Goal: Task Accomplishment & Management: Use online tool/utility

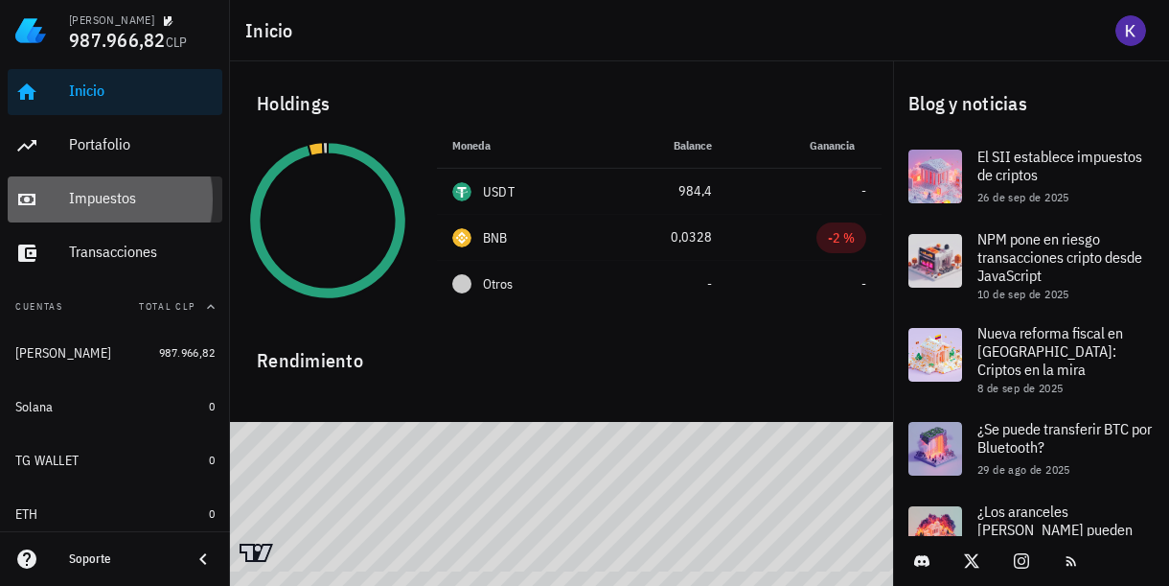
click at [122, 215] on div "Impuestos" at bounding box center [142, 198] width 146 height 43
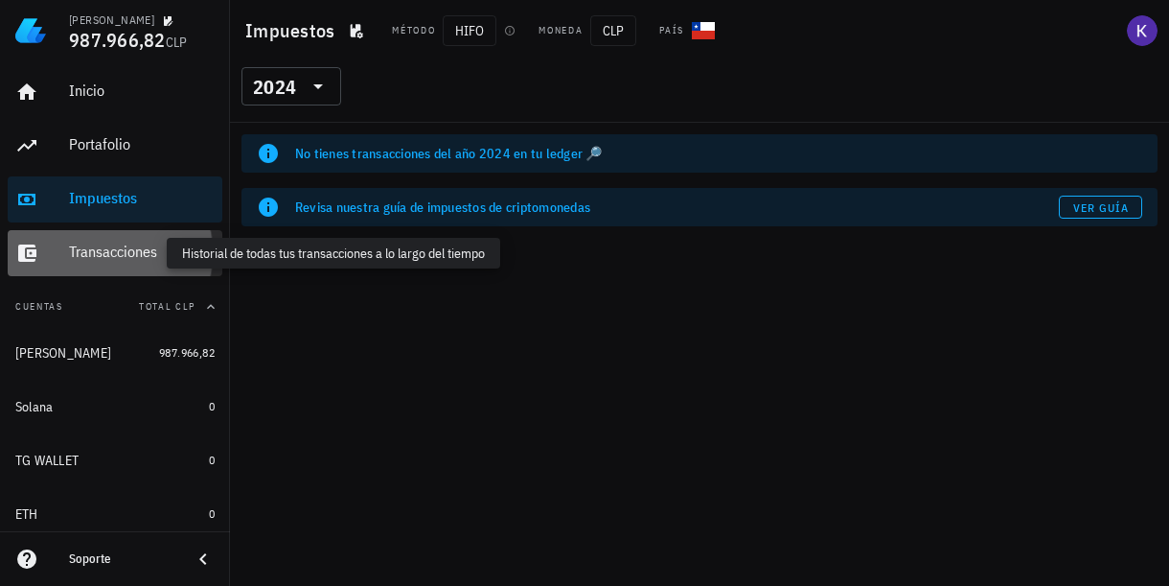
click at [127, 243] on div "Transacciones" at bounding box center [142, 252] width 146 height 18
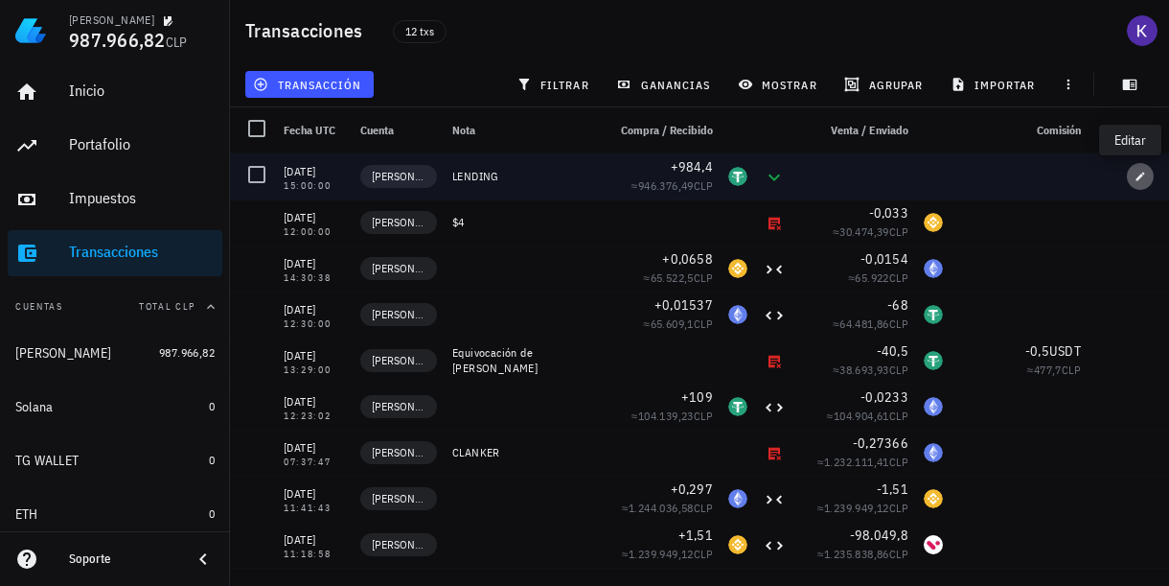
click at [1135, 178] on icon "button" at bounding box center [1141, 177] width 12 height 12
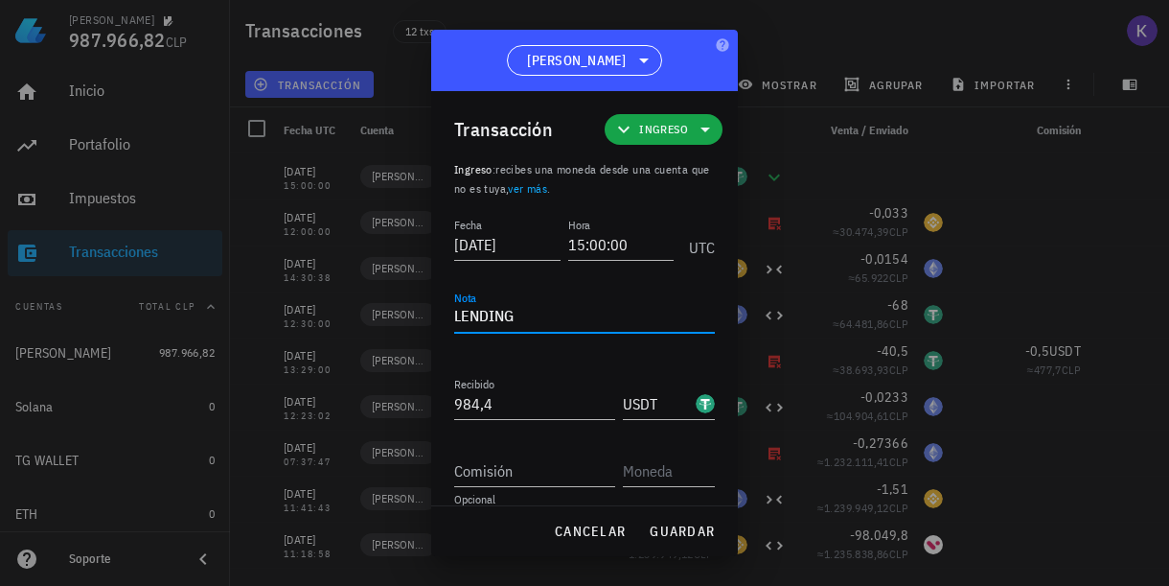
click at [561, 311] on textarea "LENDING" at bounding box center [584, 317] width 261 height 31
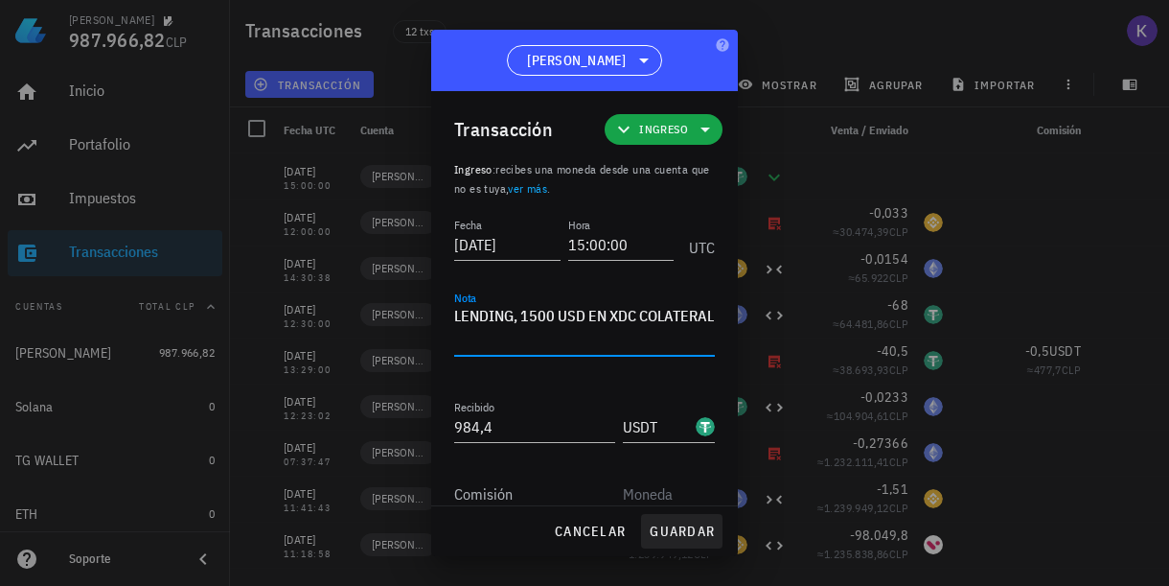
click at [689, 521] on button "guardar" at bounding box center [681, 531] width 81 height 35
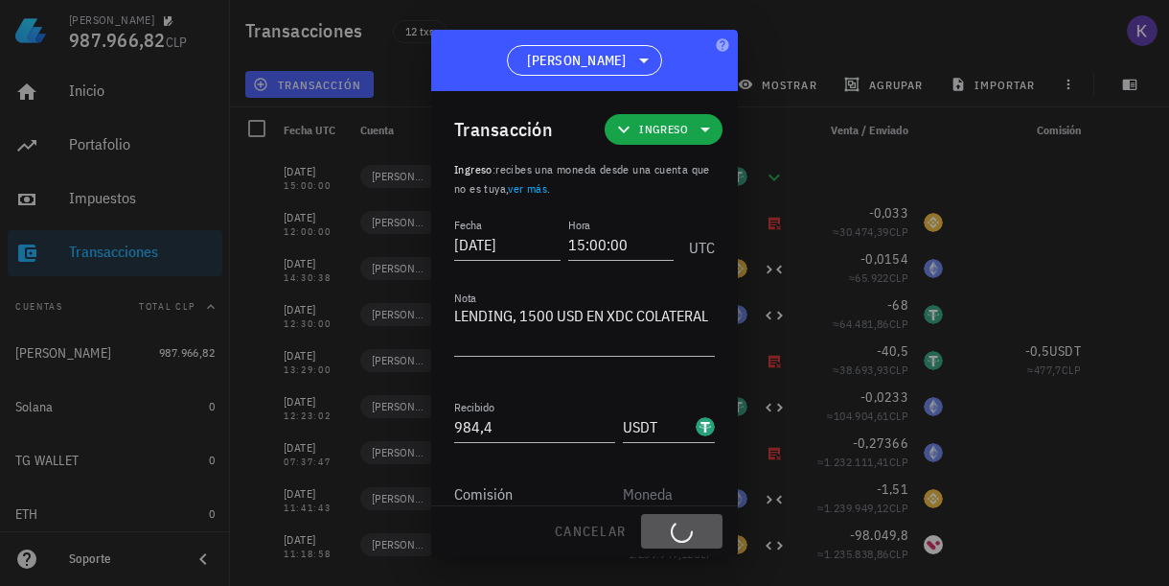
type textarea "LENDING"
